Goal: Task Accomplishment & Management: Use online tool/utility

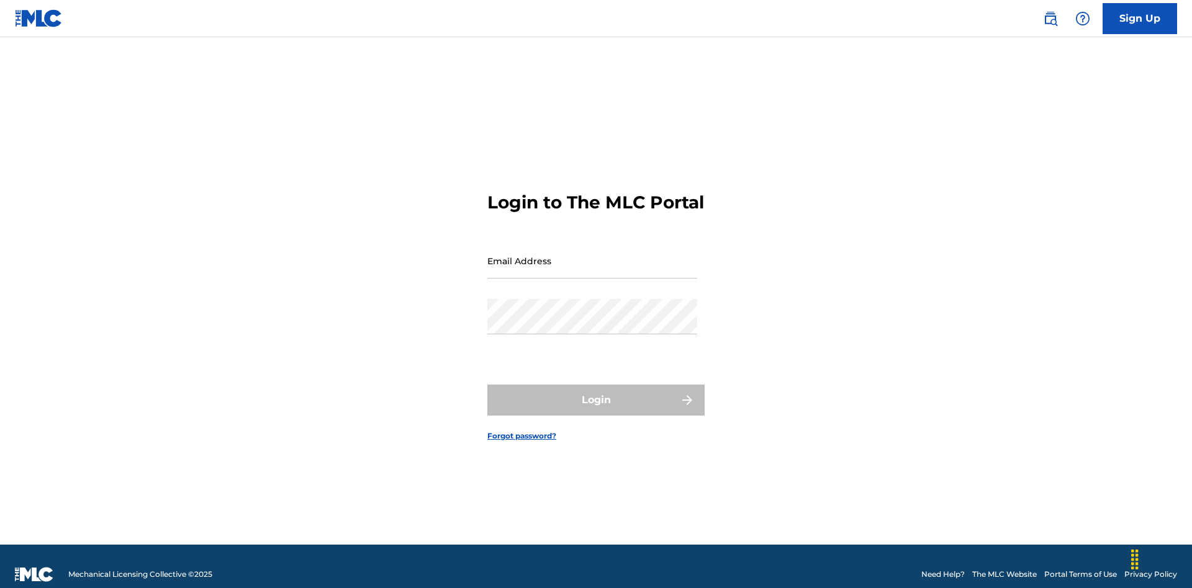
scroll to position [16, 0]
click at [592, 255] on input "Email Address" at bounding box center [592, 260] width 210 height 35
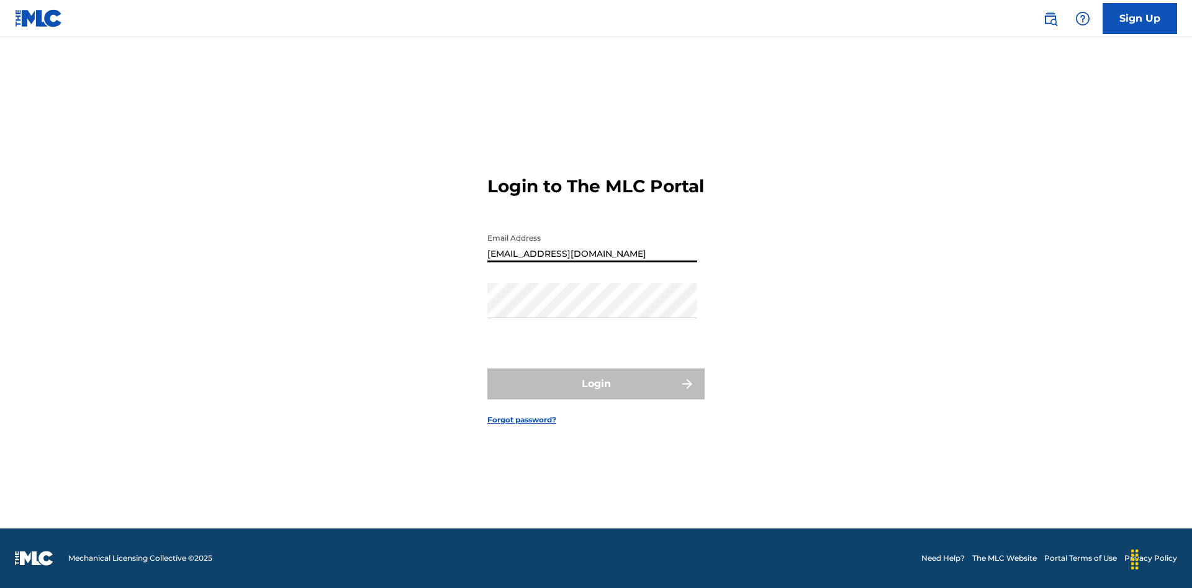
type input "[EMAIL_ADDRESS][DOMAIN_NAME]"
click at [596, 395] on button "Login" at bounding box center [595, 384] width 217 height 31
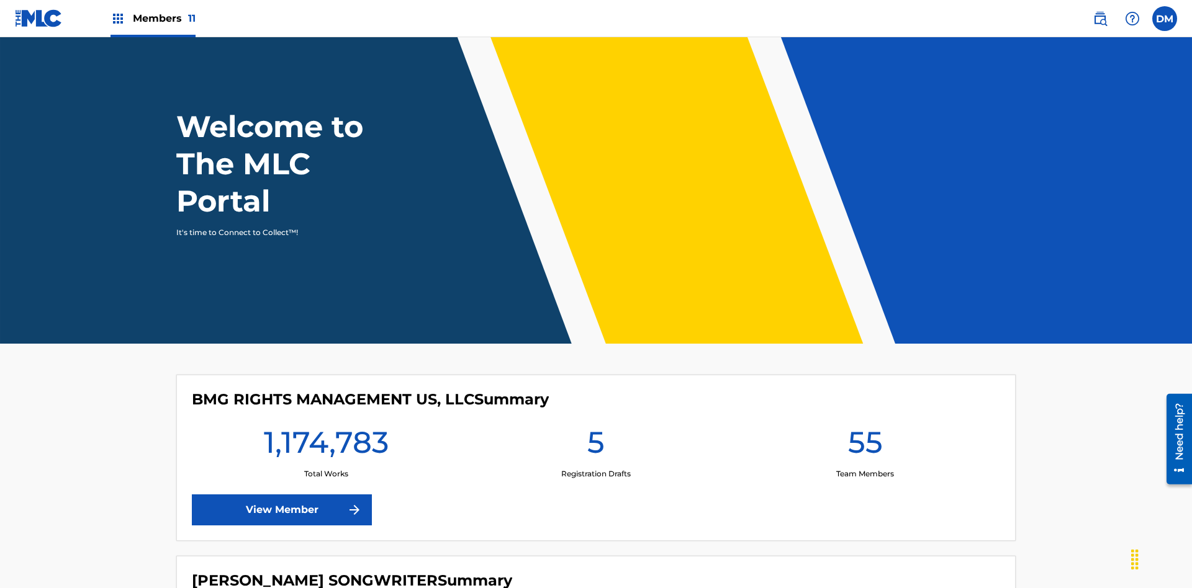
click at [153, 18] on span "Members 11" at bounding box center [164, 18] width 63 height 14
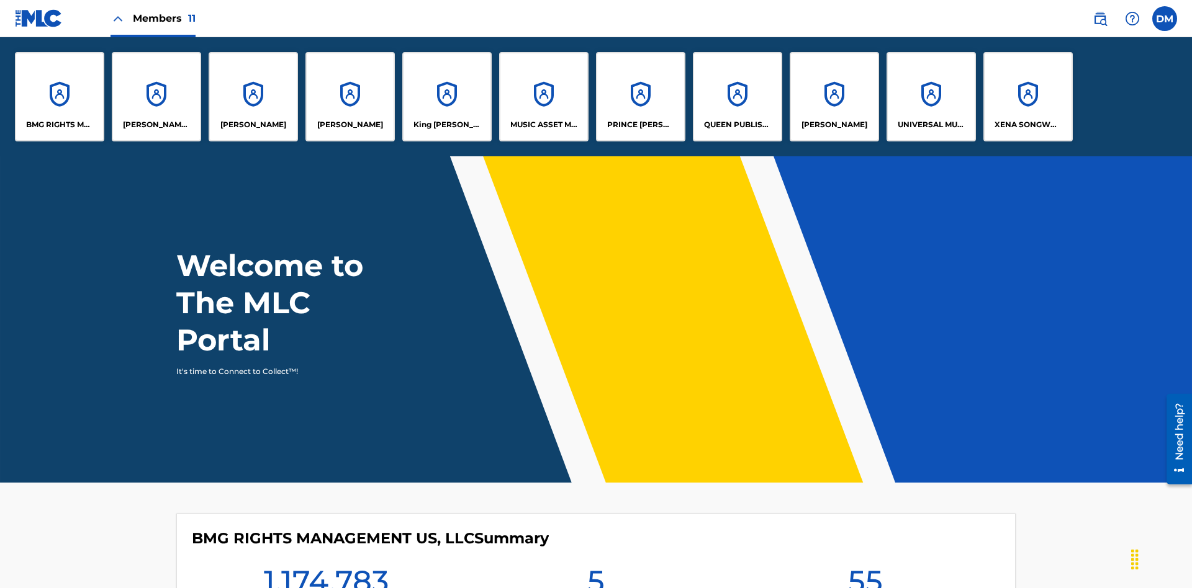
click at [446, 125] on p "King [PERSON_NAME]" at bounding box center [447, 124] width 68 height 11
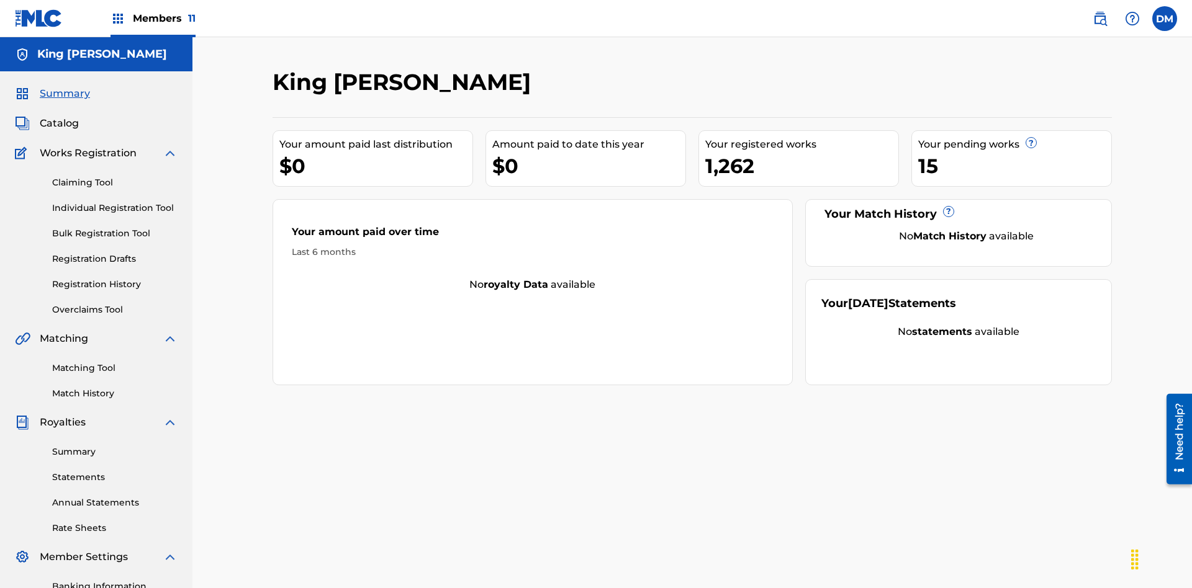
click at [115, 303] on link "Overclaims Tool" at bounding box center [114, 309] width 125 height 13
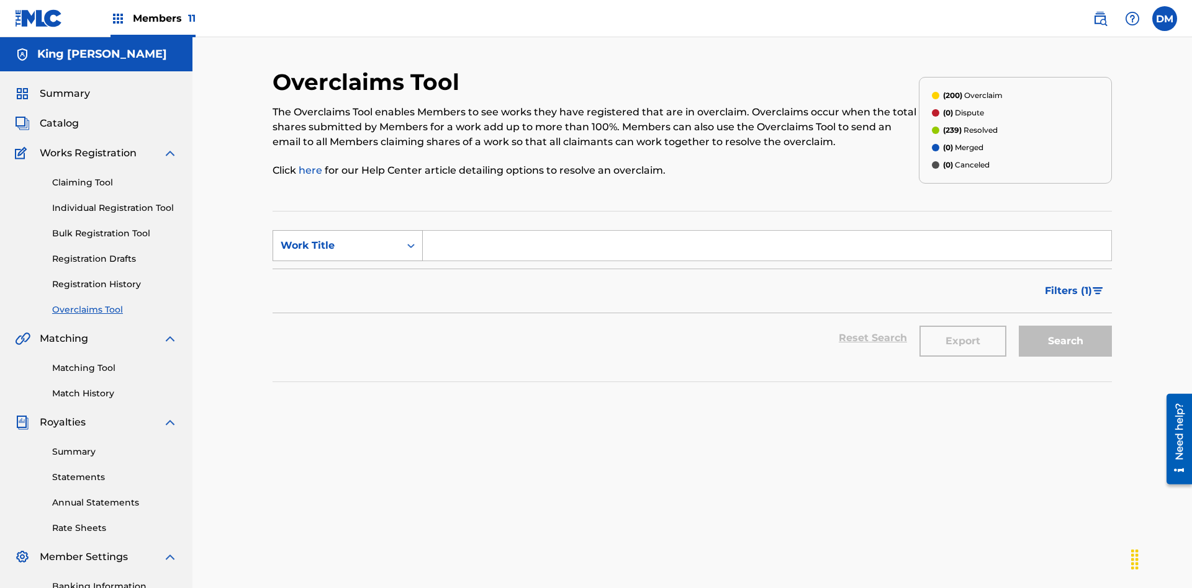
click at [336, 238] on div "Work Title" at bounding box center [337, 245] width 112 height 15
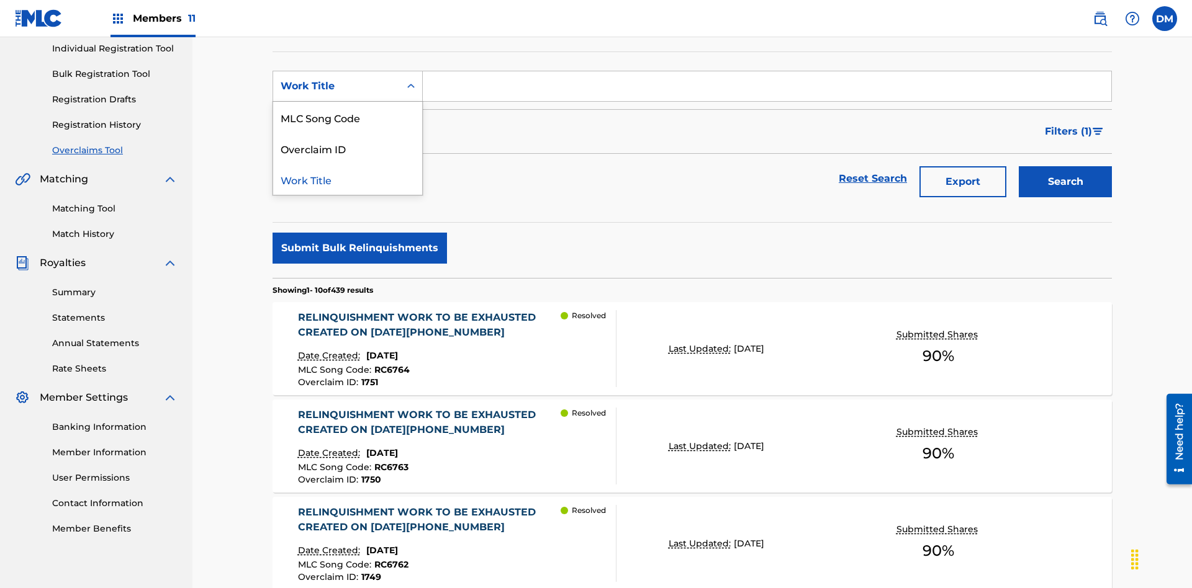
click at [348, 148] on div "Overclaim ID" at bounding box center [347, 148] width 149 height 31
click at [766, 89] on input "Search Form" at bounding box center [767, 86] width 688 height 30
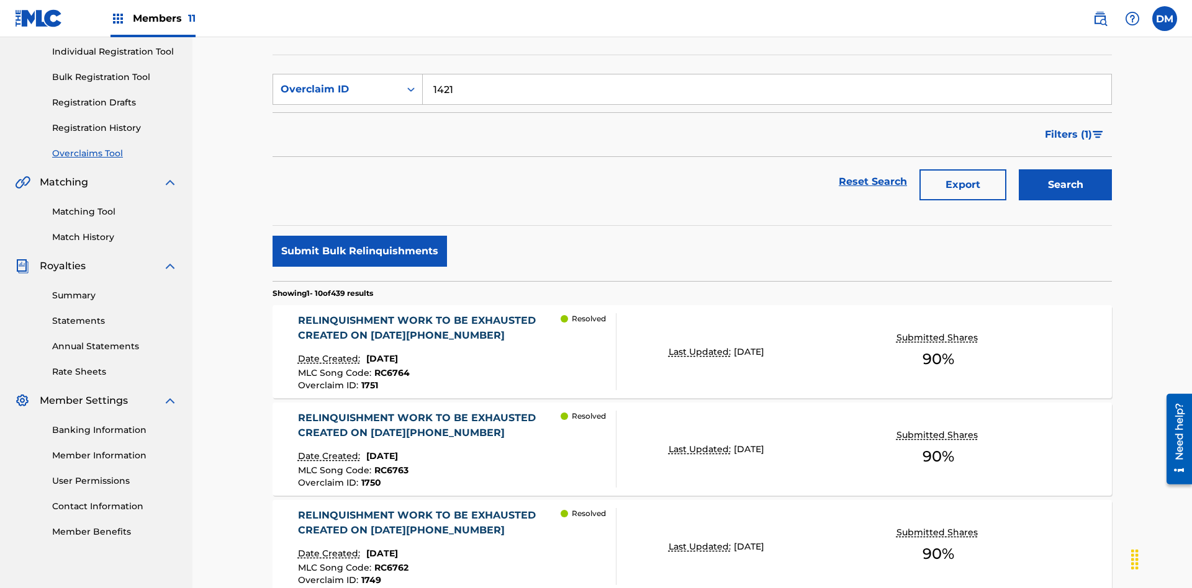
type input "1421"
click at [1065, 169] on button "Search" at bounding box center [1064, 184] width 93 height 31
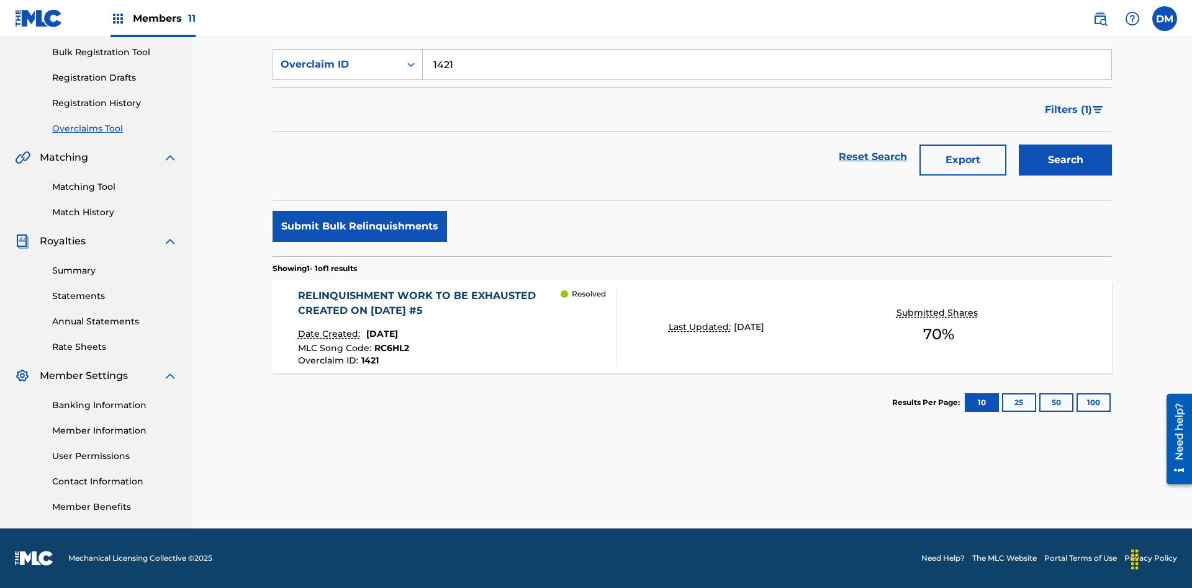
scroll to position [181, 0]
click at [692, 327] on p "Last Updated:" at bounding box center [700, 327] width 65 height 13
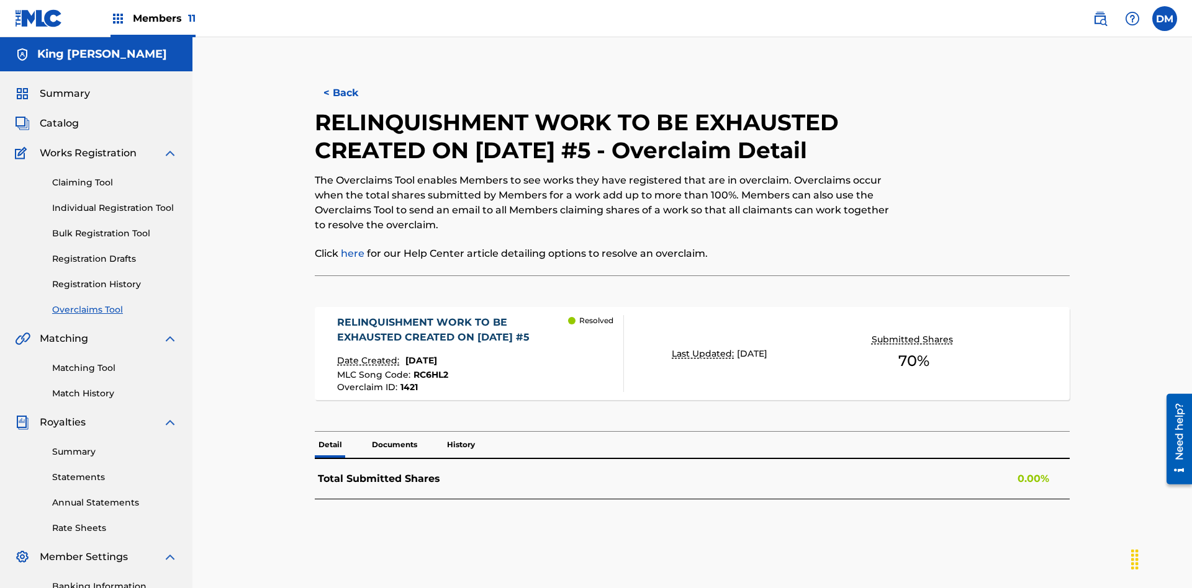
click at [393, 432] on p "Documents" at bounding box center [394, 445] width 53 height 26
